Goal: Information Seeking & Learning: Learn about a topic

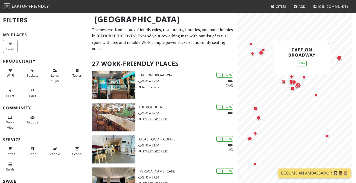
click at [340, 59] on div "Map marker" at bounding box center [339, 57] width 5 height 5
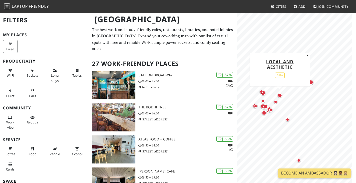
click at [279, 95] on div "Map marker" at bounding box center [280, 95] width 5 height 5
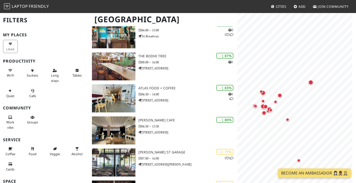
scroll to position [51, 0]
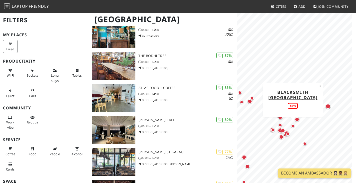
click at [293, 126] on div "Map marker" at bounding box center [293, 126] width 4 height 4
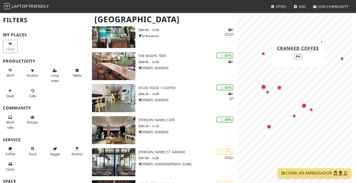
click at [262, 53] on div "Map marker" at bounding box center [264, 54] width 4 height 4
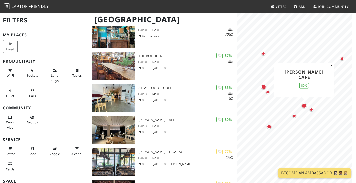
click at [303, 106] on div "Map marker" at bounding box center [304, 105] width 5 height 5
click at [311, 109] on div "Map marker" at bounding box center [312, 110] width 4 height 4
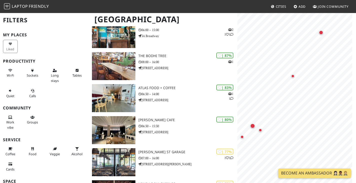
scroll to position [0, 0]
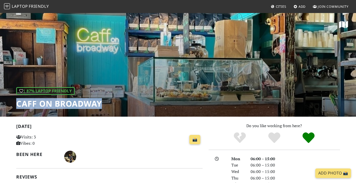
drag, startPoint x: 103, startPoint y: 104, endPoint x: 5, endPoint y: 107, distance: 97.3
click at [5, 107] on div "| 87% Laptop Friendly Caff on Broadway" at bounding box center [178, 65] width 356 height 104
copy h1 "Caff on Broadway"
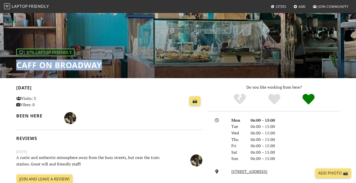
scroll to position [39, 0]
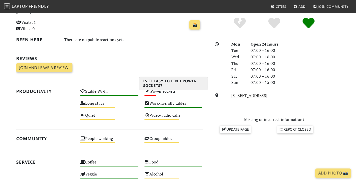
scroll to position [115, 0]
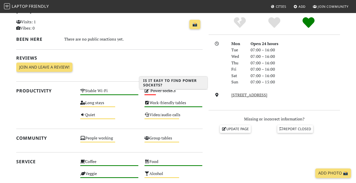
click at [147, 93] on icon at bounding box center [147, 91] width 5 height 4
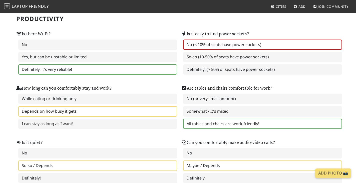
scroll to position [46, 0]
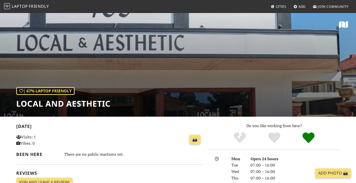
scroll to position [115, 0]
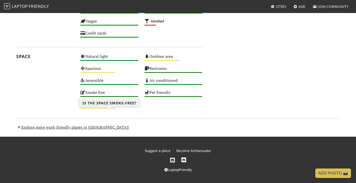
scroll to position [308, 0]
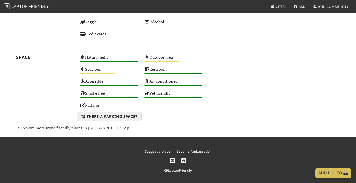
click at [93, 114] on div "Parking Medium" at bounding box center [109, 108] width 64 height 12
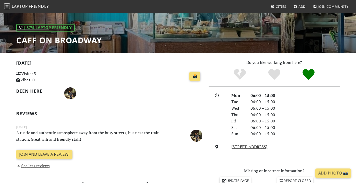
scroll to position [64, 0]
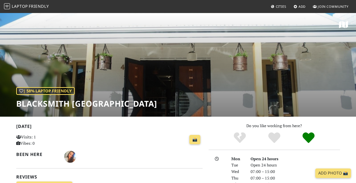
scroll to position [118, 0]
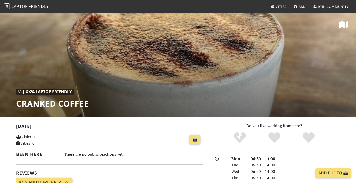
scroll to position [97, 0]
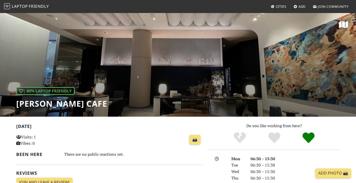
scroll to position [73, 0]
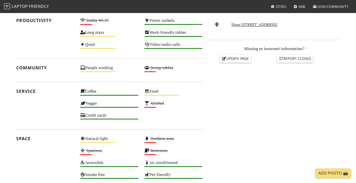
scroll to position [187, 0]
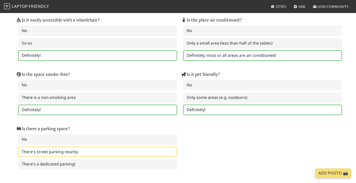
scroll to position [623, 0]
